Goal: Transaction & Acquisition: Purchase product/service

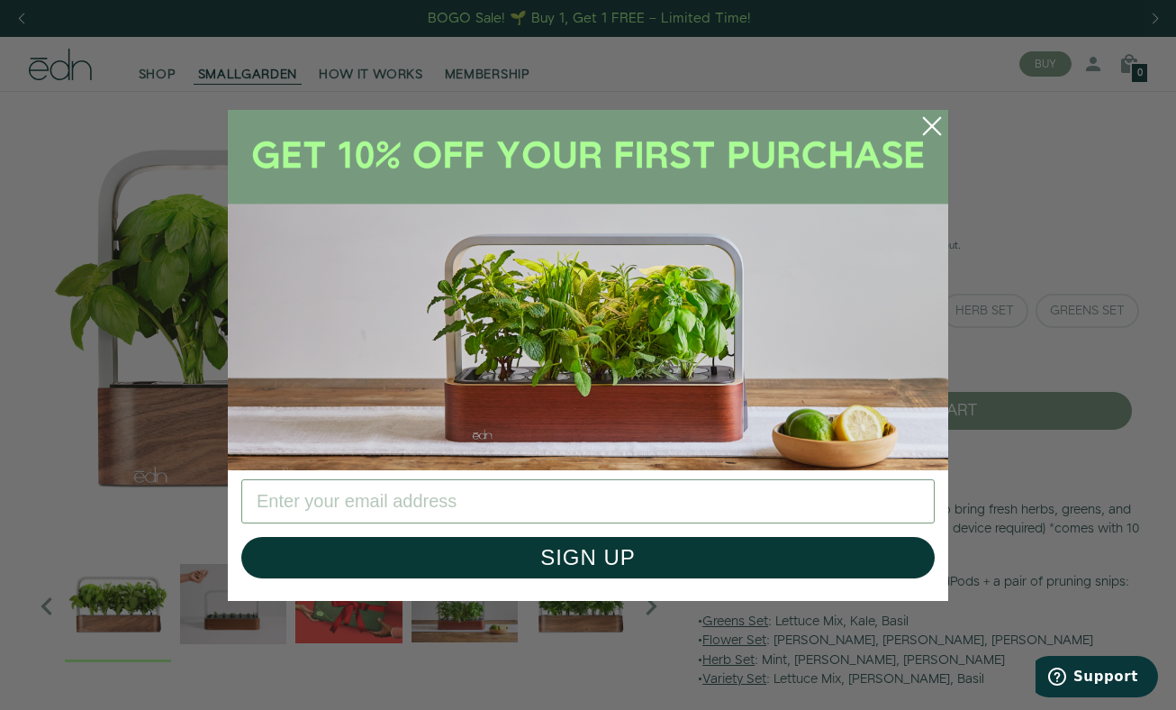
click at [932, 122] on circle "Close dialog" at bounding box center [932, 126] width 40 height 40
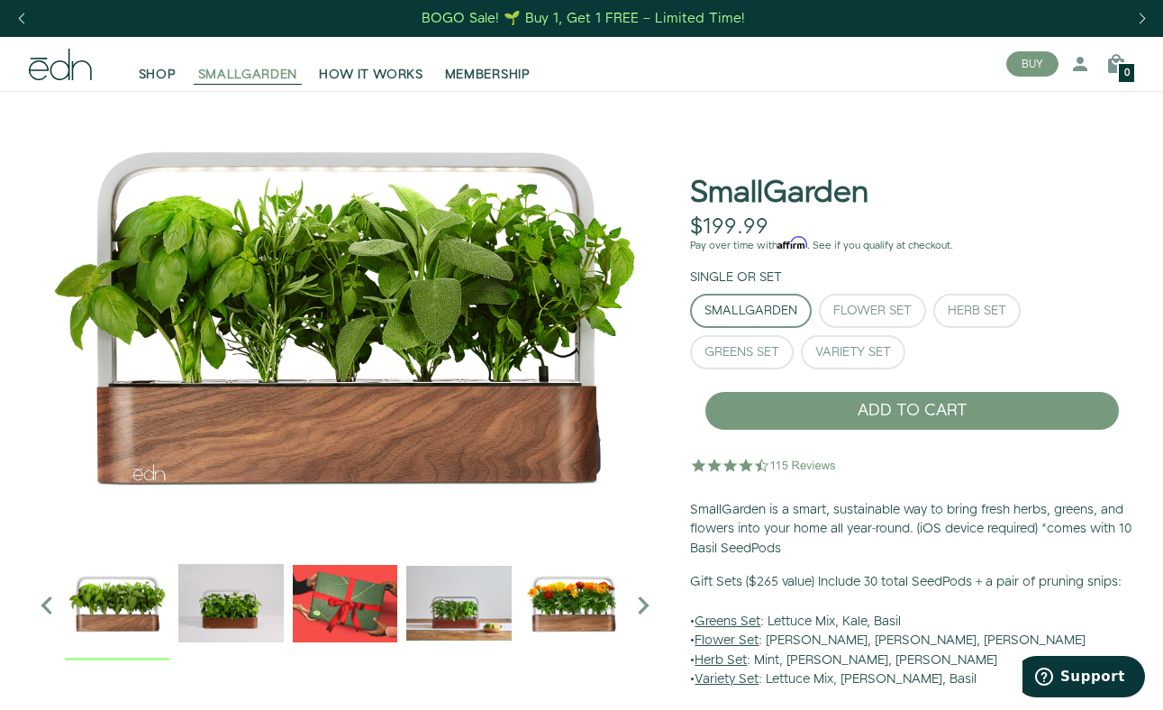
click at [247, 77] on span "SMALLGARDEN" at bounding box center [248, 75] width 100 height 18
click at [174, 80] on span "SHOP" at bounding box center [158, 75] width 38 height 18
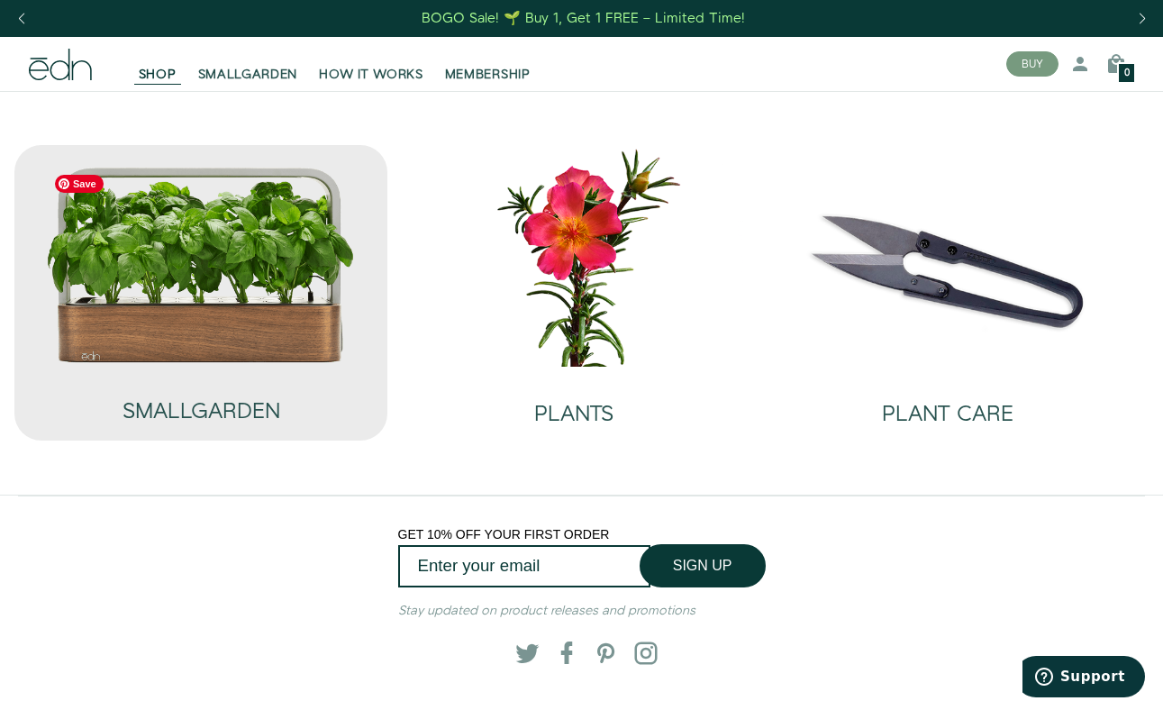
click at [301, 304] on img at bounding box center [201, 265] width 310 height 199
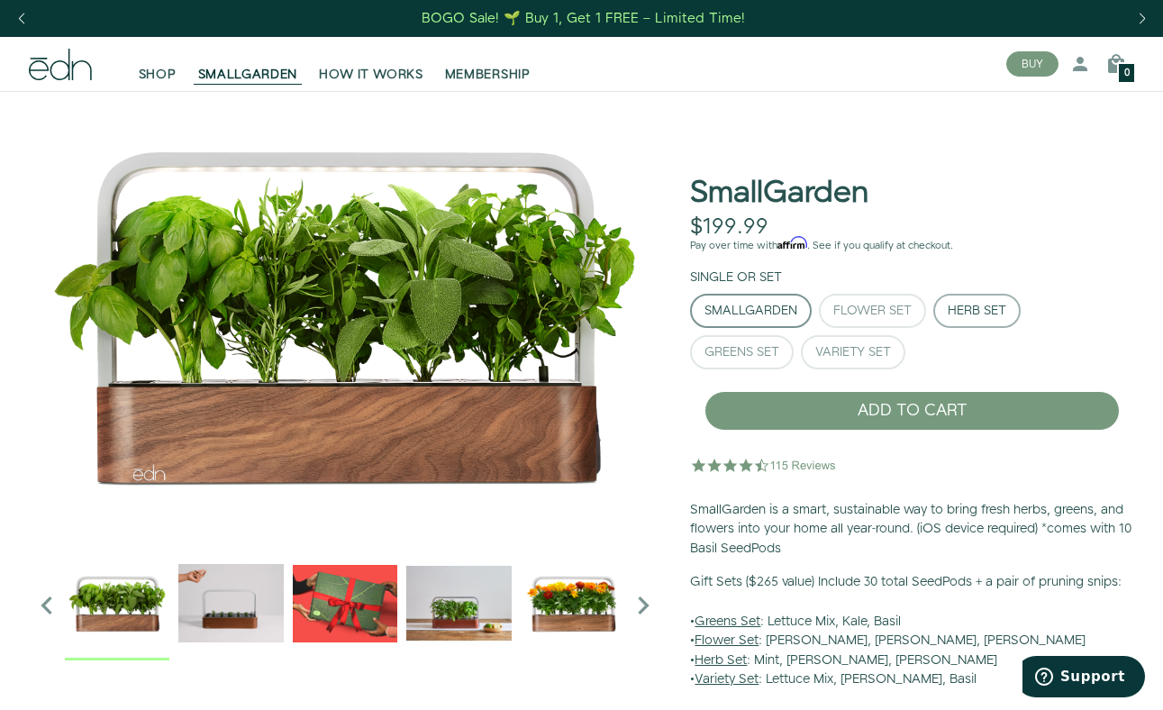
click at [976, 305] on div "Herb Set" at bounding box center [977, 310] width 59 height 13
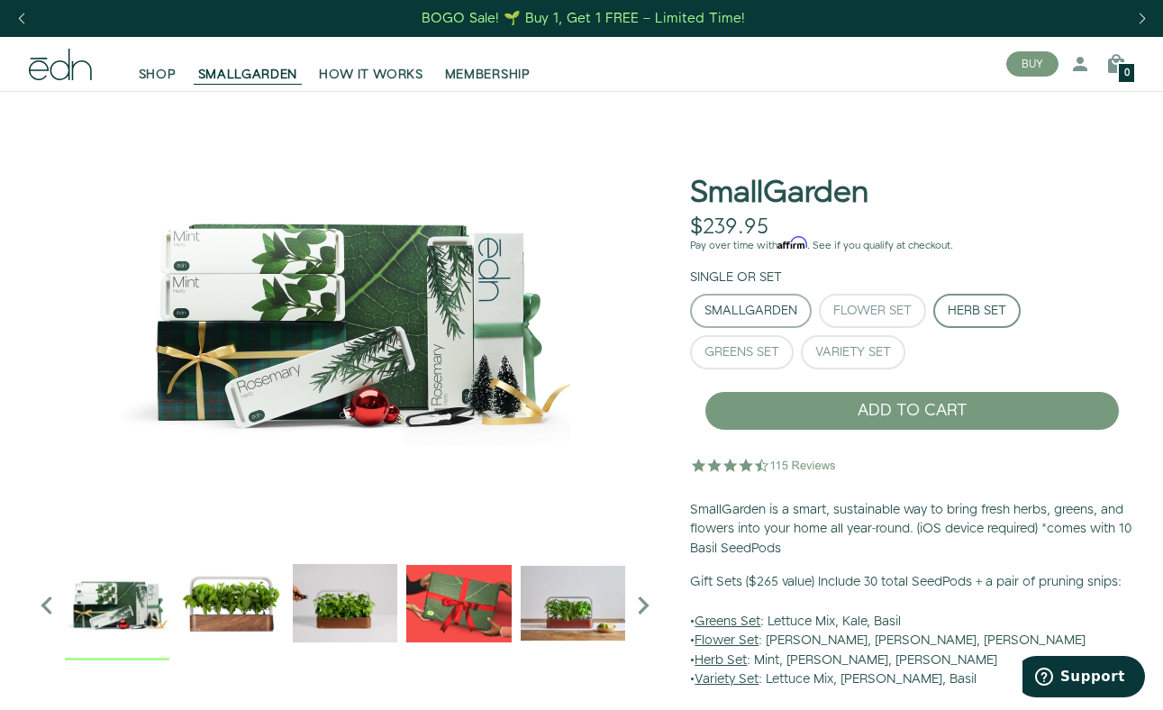
click at [765, 317] on div "SmallGarden" at bounding box center [750, 310] width 93 height 13
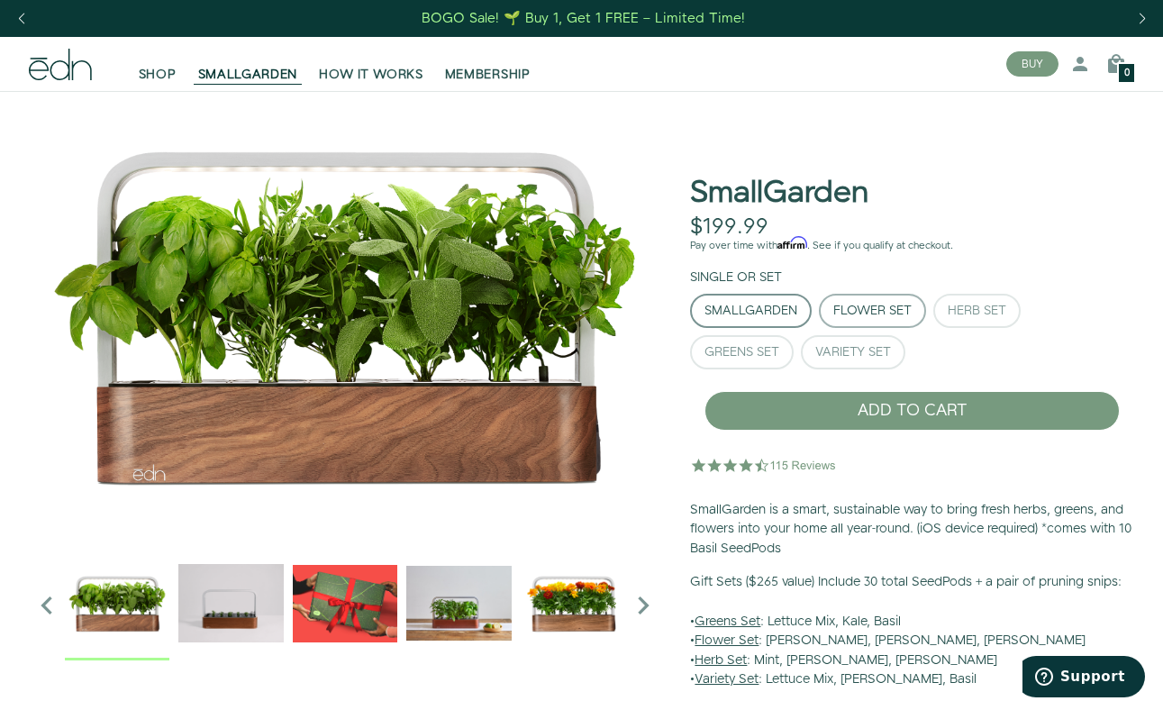
click at [870, 308] on div "Flower Set" at bounding box center [872, 310] width 78 height 13
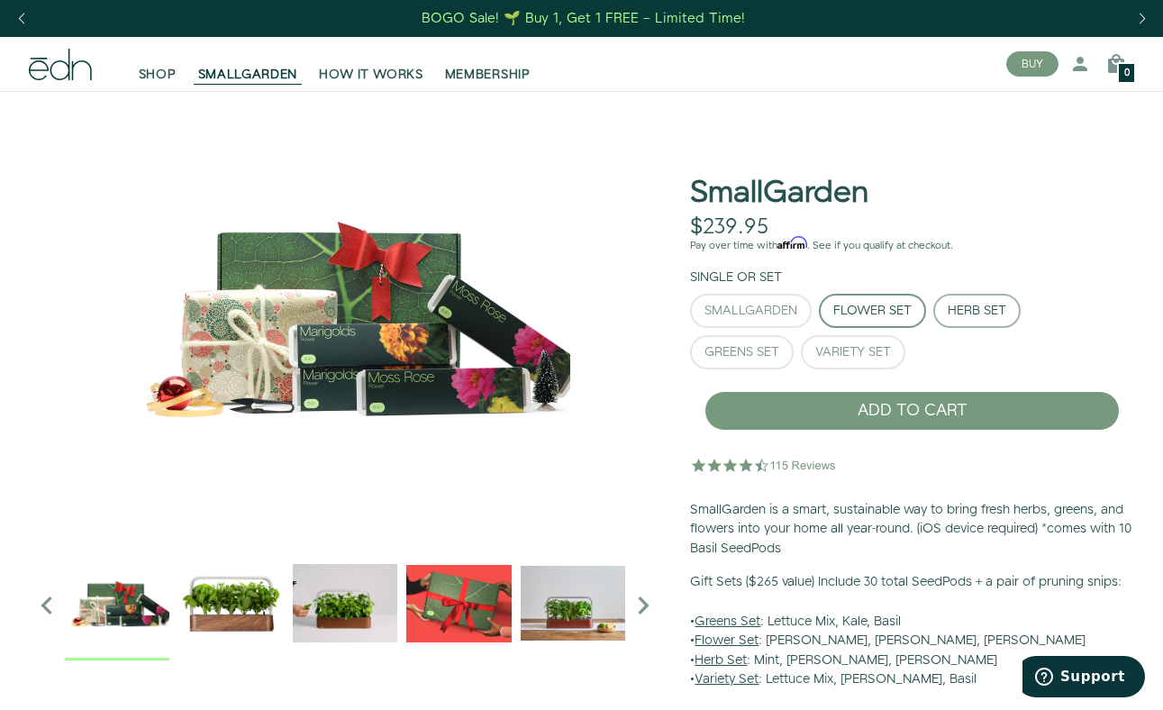
click at [966, 311] on div "Herb Set" at bounding box center [977, 310] width 59 height 13
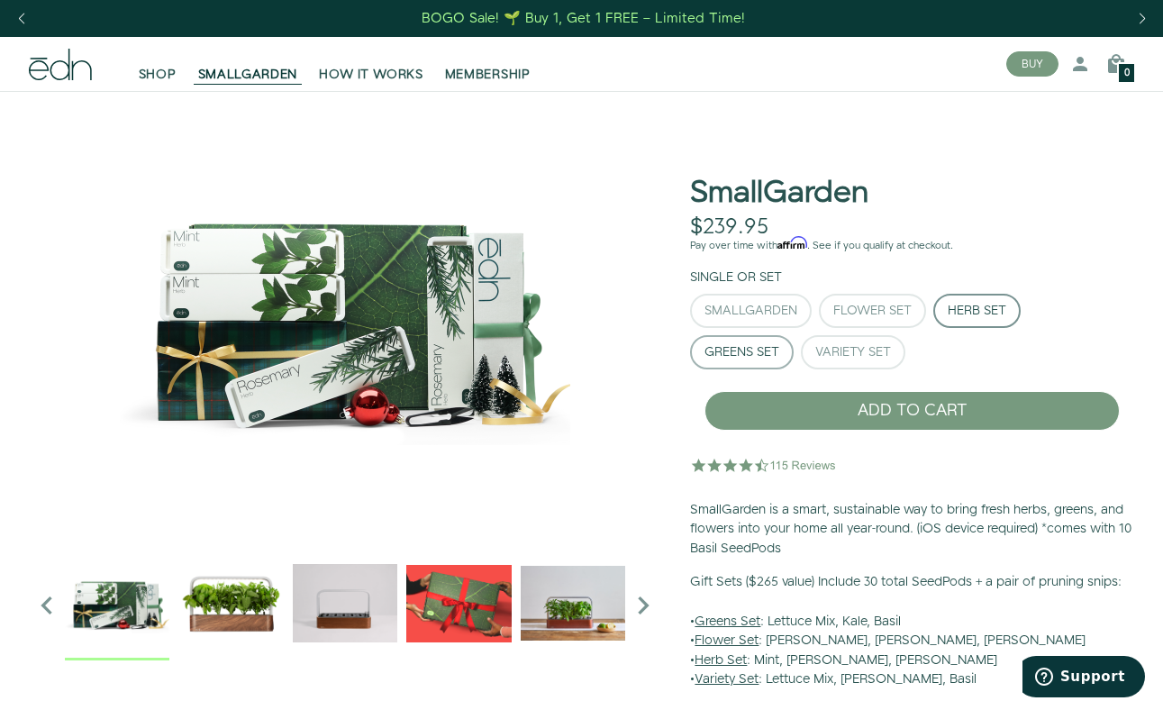
click at [760, 355] on div "Greens Set" at bounding box center [741, 352] width 75 height 13
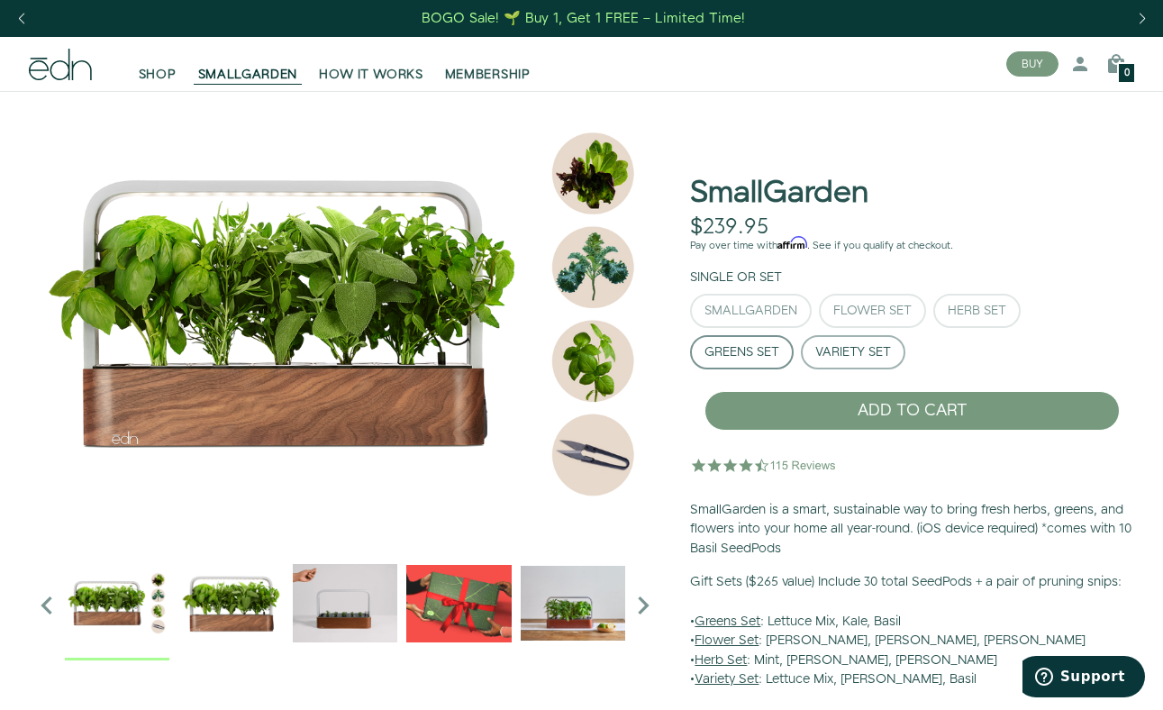
click at [847, 353] on div "Variety Set" at bounding box center [853, 352] width 76 height 13
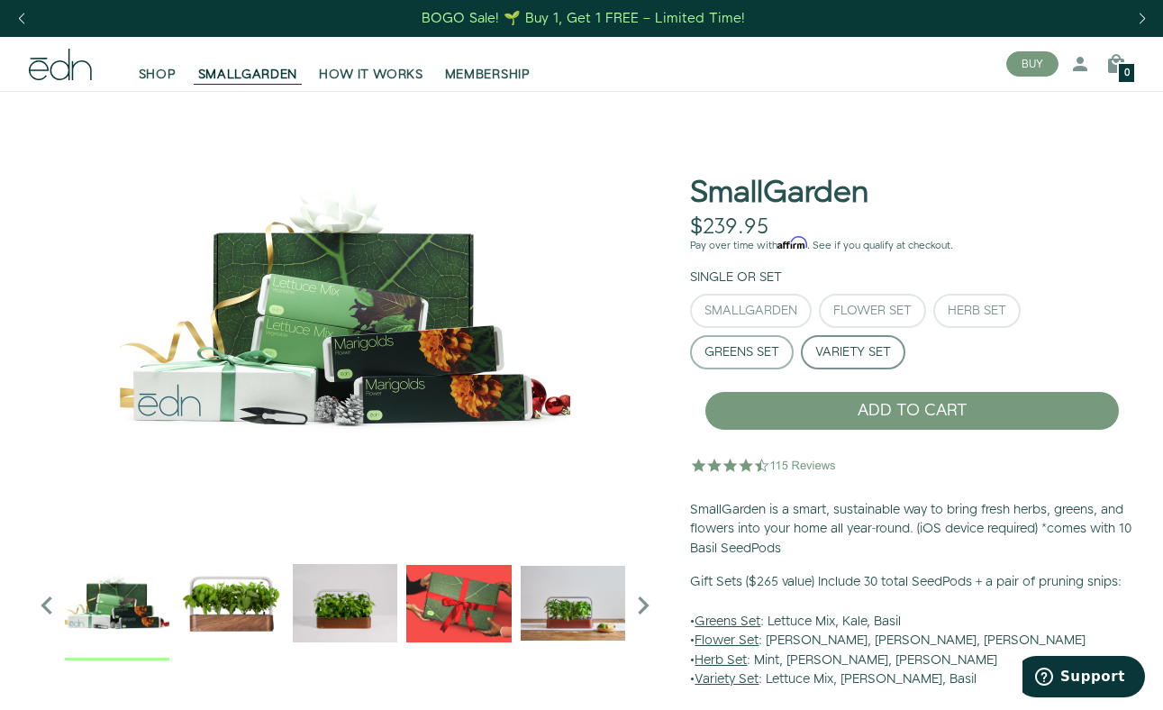
click at [760, 351] on div "Greens Set" at bounding box center [741, 352] width 75 height 13
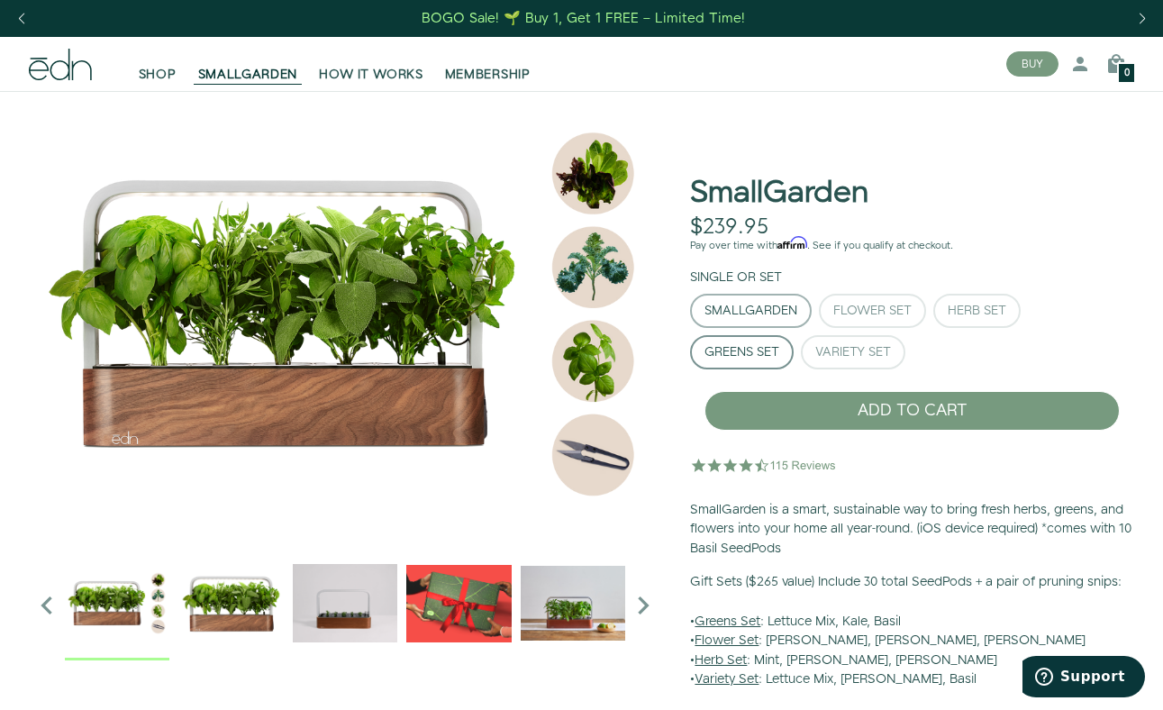
click at [760, 312] on div "SmallGarden" at bounding box center [750, 310] width 93 height 13
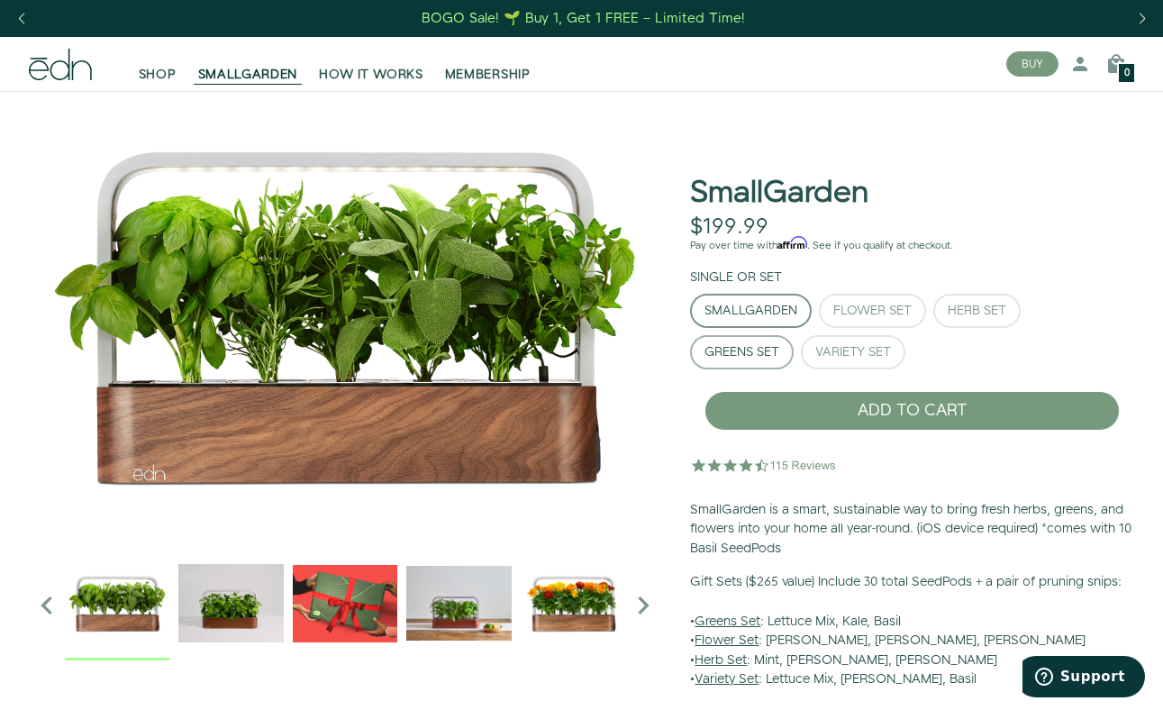
click at [749, 355] on div "Greens Set" at bounding box center [741, 352] width 75 height 13
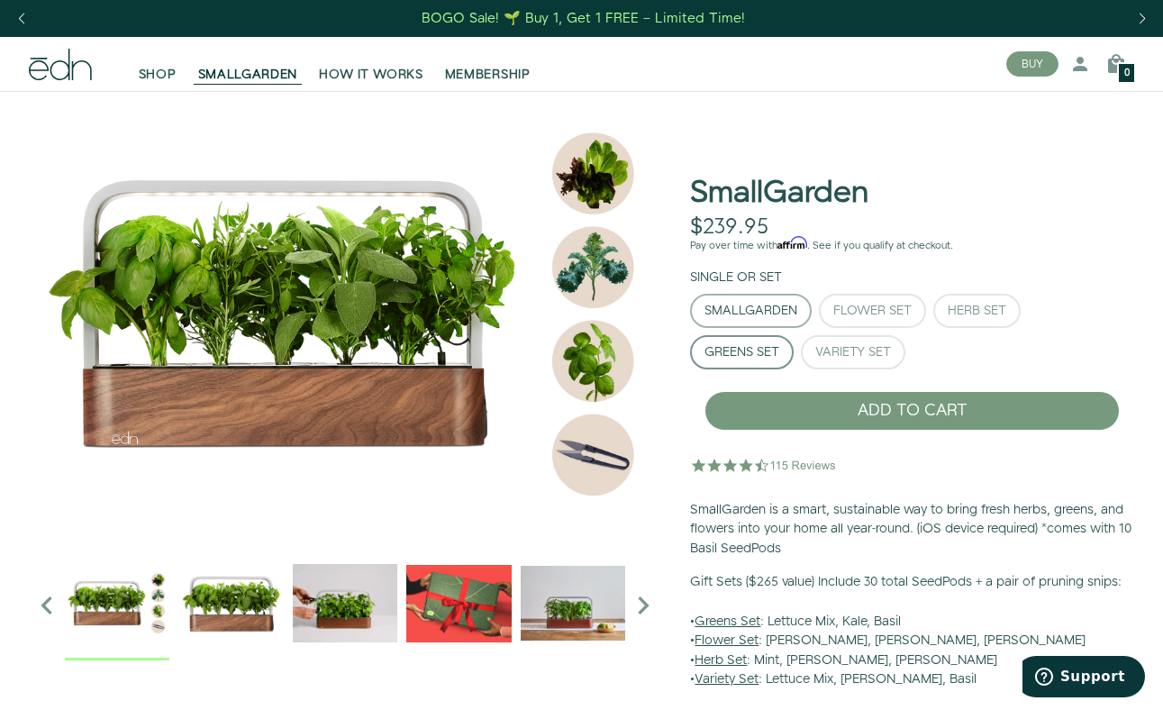
click at [755, 308] on div "SmallGarden" at bounding box center [750, 310] width 93 height 13
